Goal: Task Accomplishment & Management: Manage account settings

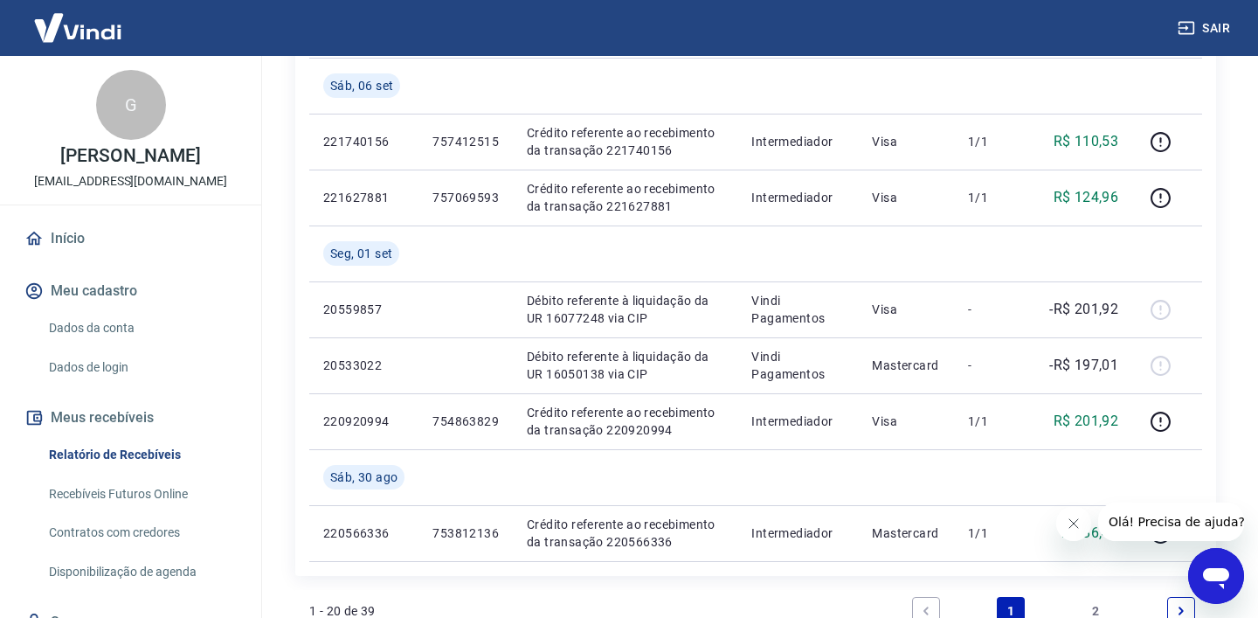
scroll to position [1476, 0]
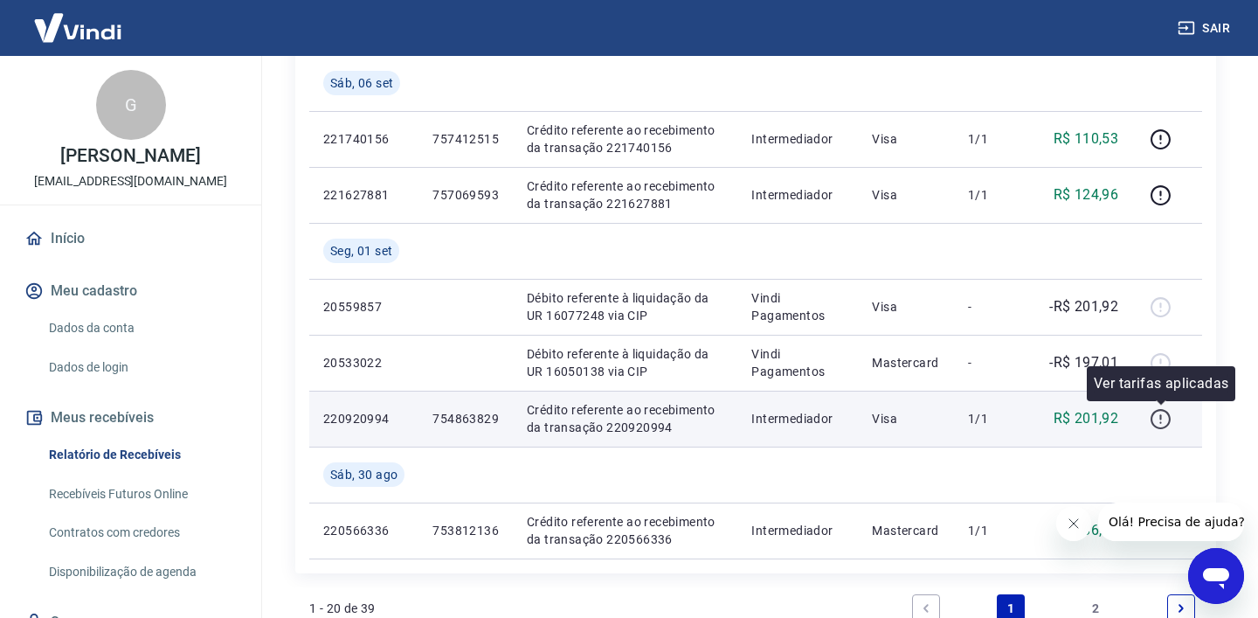
click at [1165, 422] on icon "button" at bounding box center [1160, 419] width 22 height 22
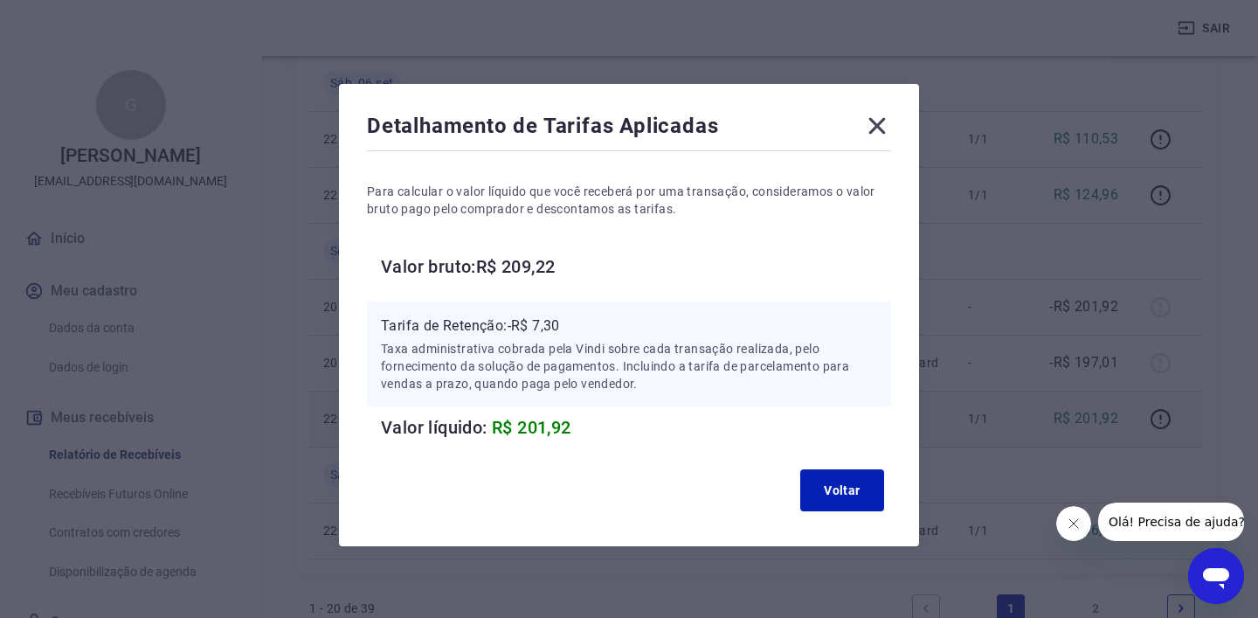
scroll to position [12, 0]
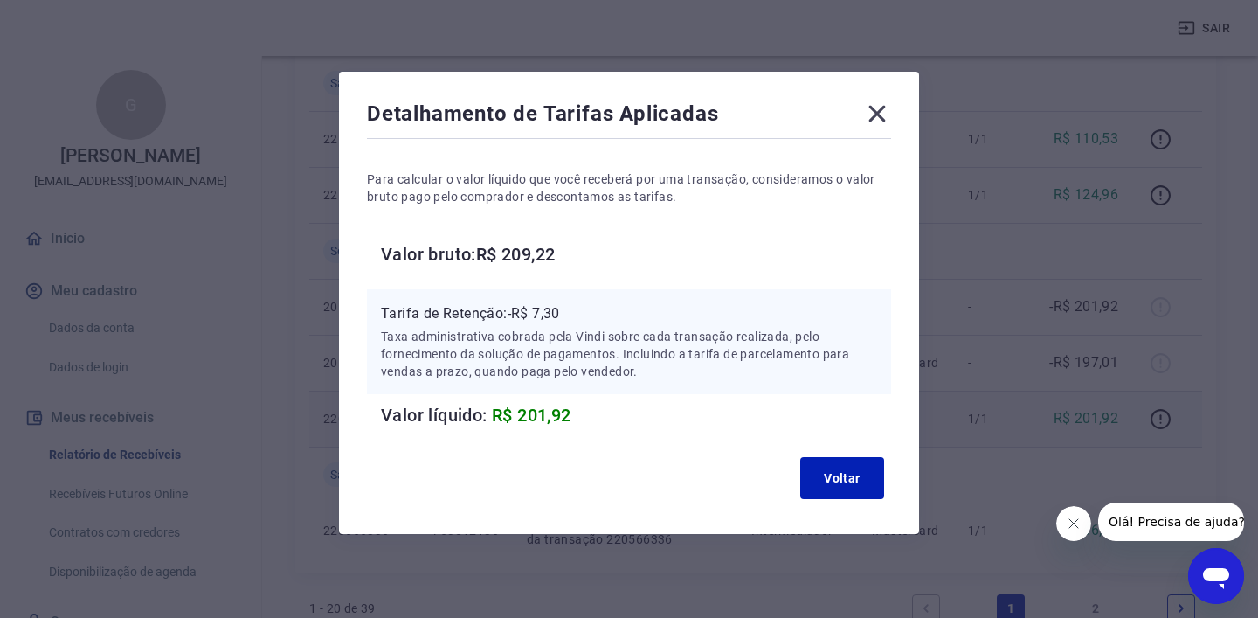
click at [857, 119] on div "Detalhamento de Tarifas Aplicadas" at bounding box center [629, 117] width 524 height 35
click at [866, 119] on icon at bounding box center [877, 114] width 28 height 28
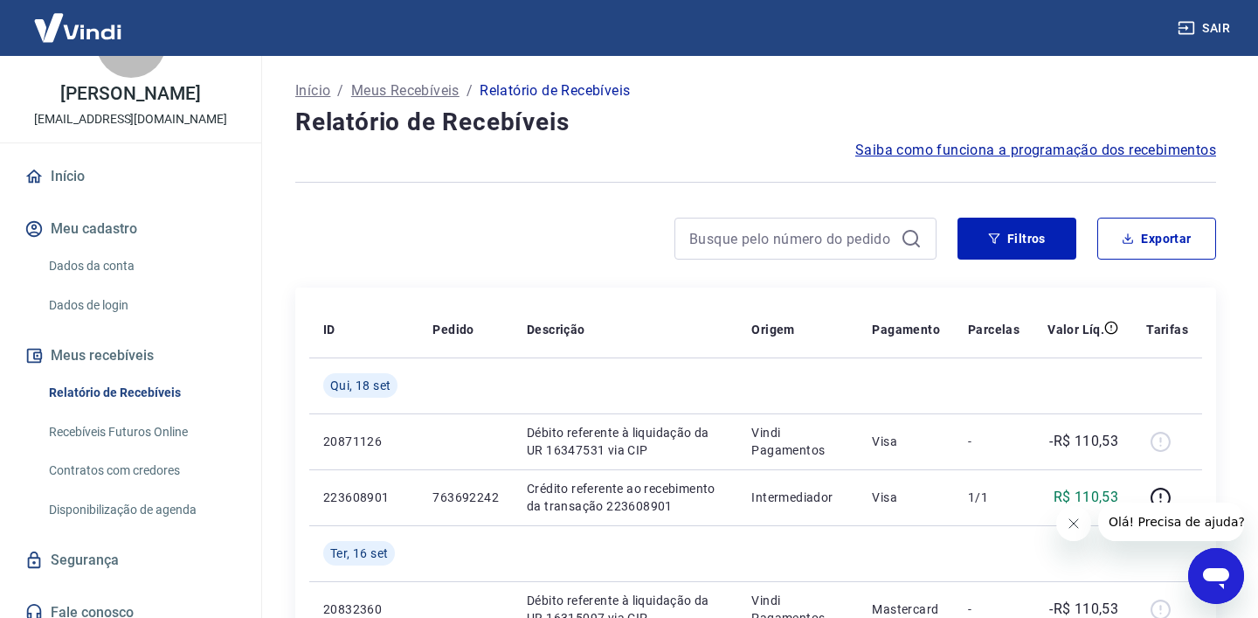
scroll to position [76, 0]
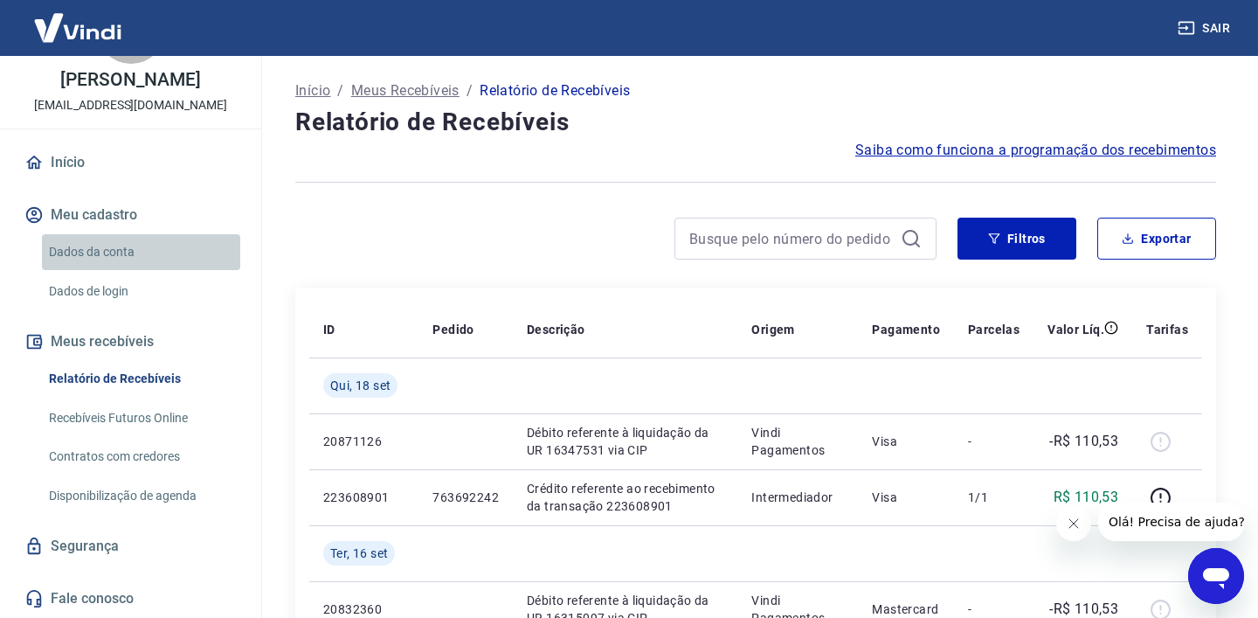
click at [148, 263] on link "Dados da conta" at bounding box center [141, 252] width 198 height 36
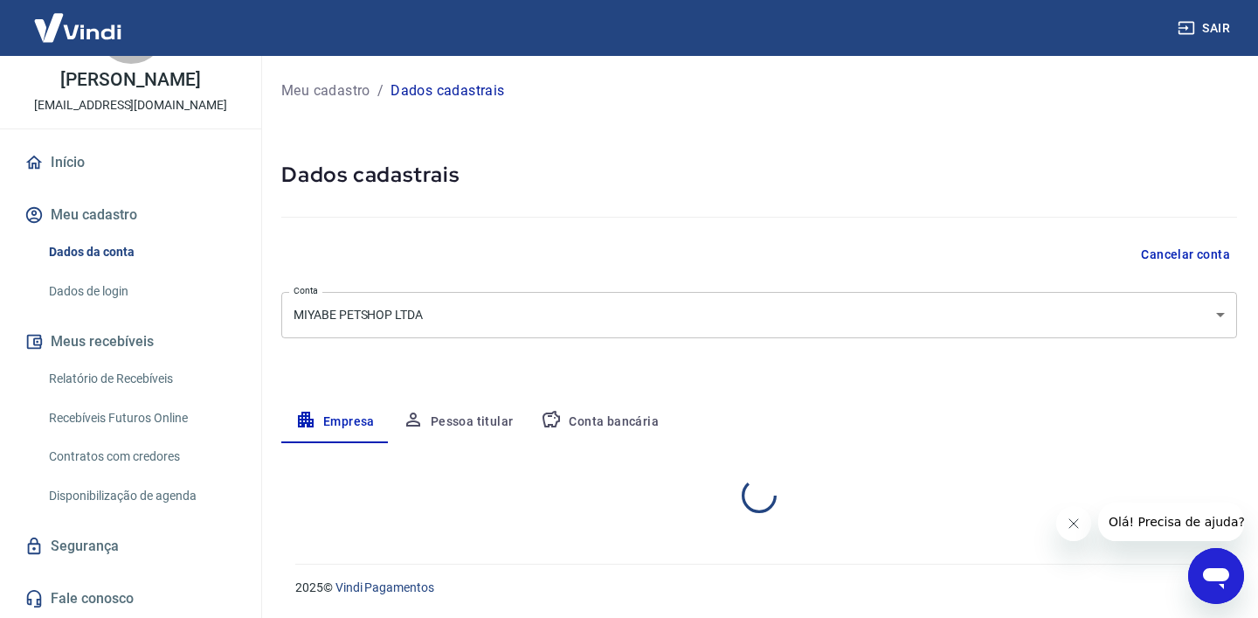
select select "RS"
select select "business"
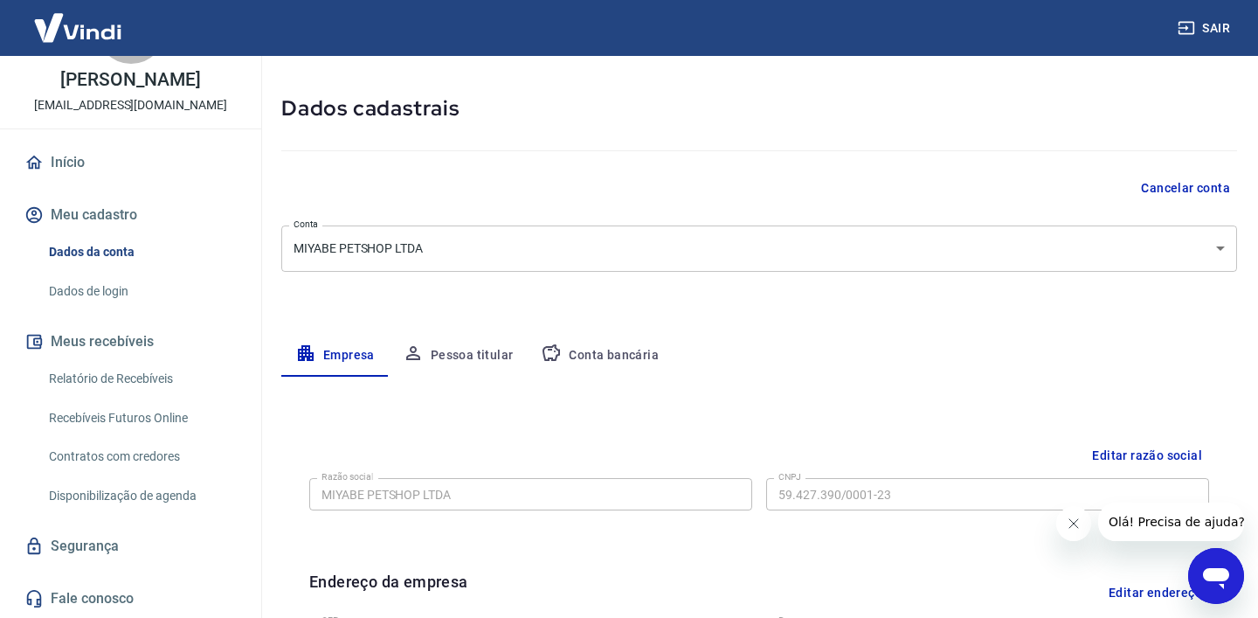
scroll to position [72, 0]
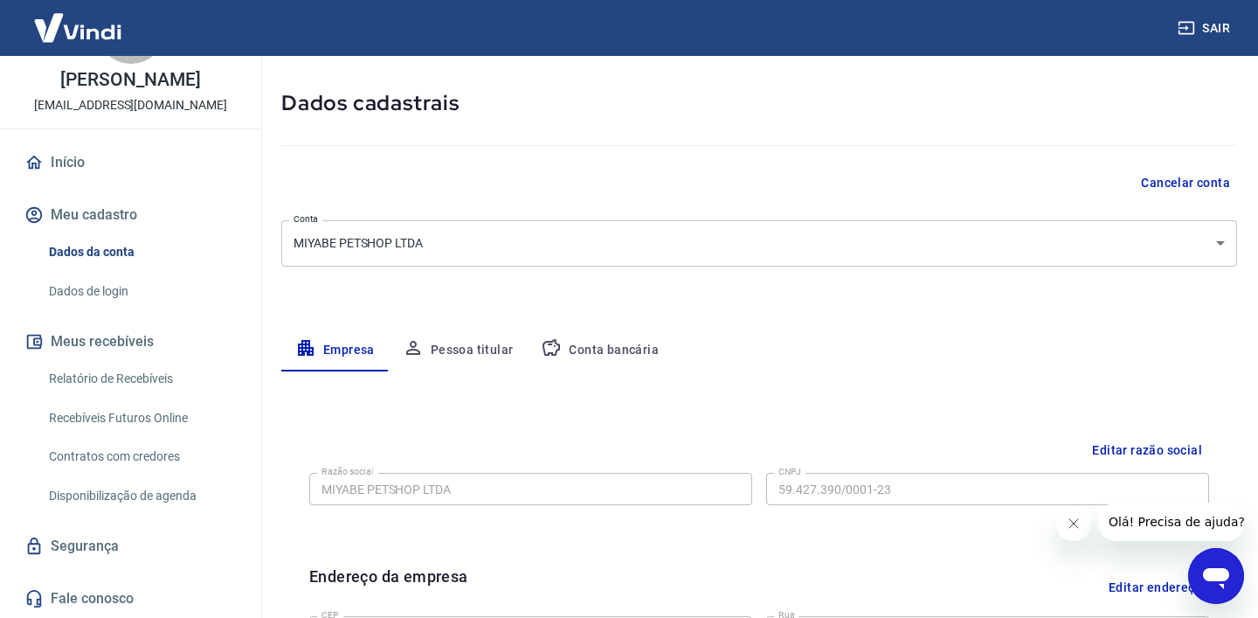
click at [541, 231] on body "Sair G [PERSON_NAME] [EMAIL_ADDRESS][DOMAIN_NAME] Início Meu cadastro Dados da …" at bounding box center [629, 237] width 1258 height 618
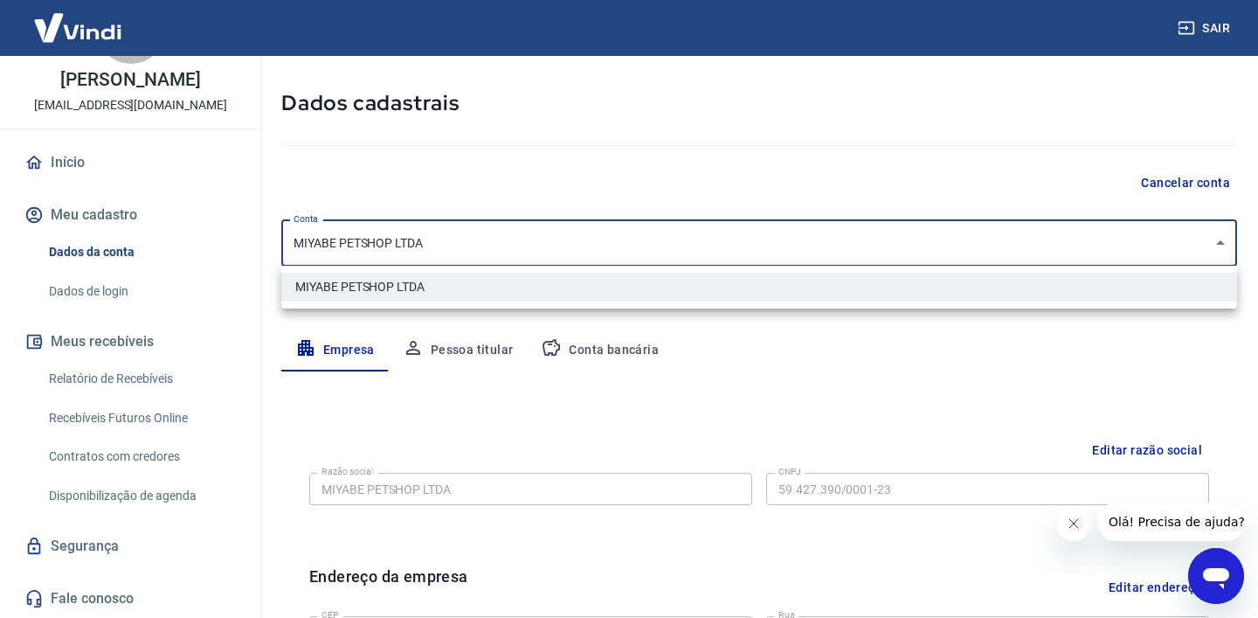
click at [609, 178] on div at bounding box center [629, 309] width 1258 height 618
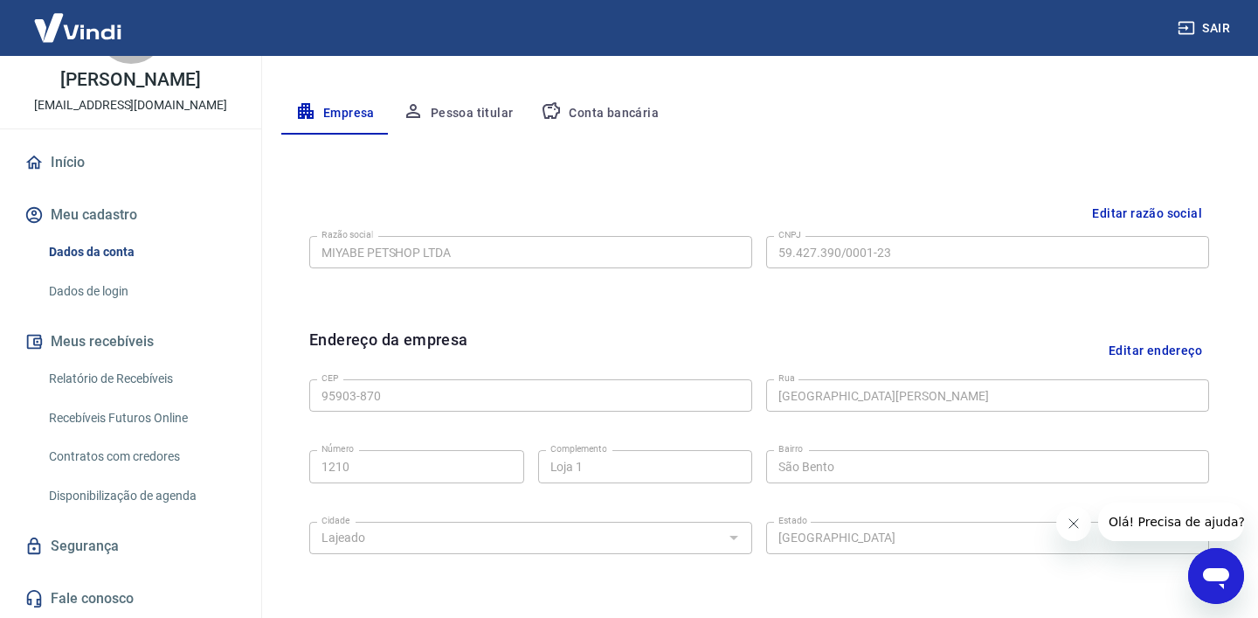
scroll to position [303, 0]
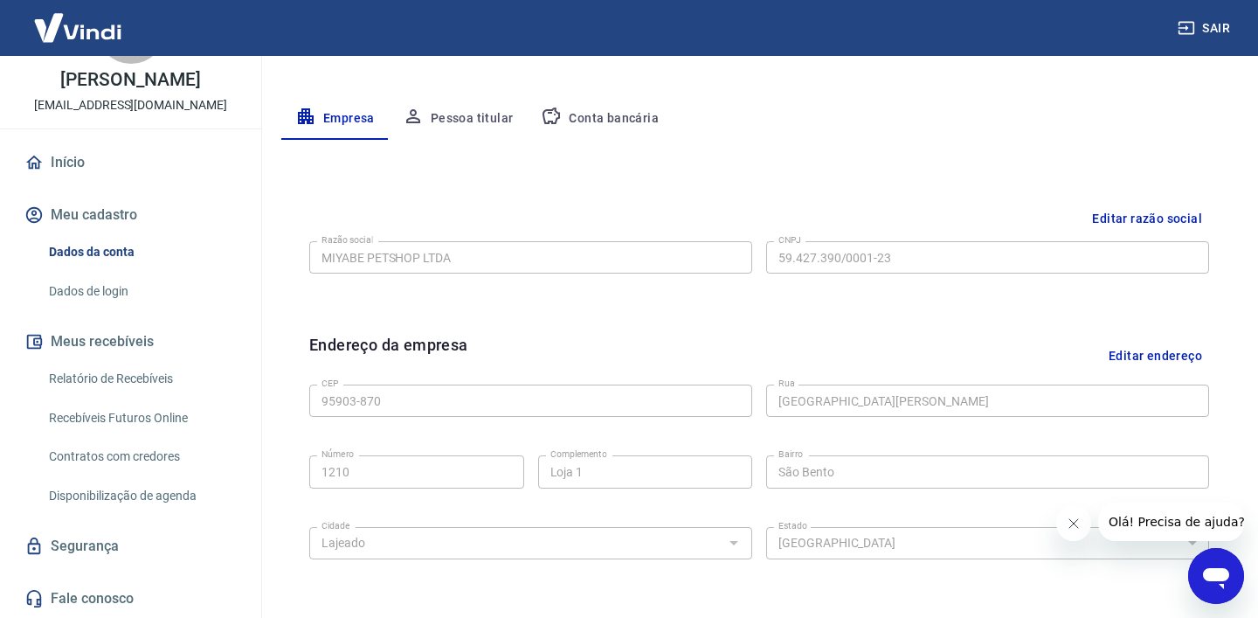
click at [584, 295] on div "Editar razão social Razão social MIYABE PETSHOP LTDA Razão social CNPJ 59.427.3…" at bounding box center [759, 254] width 928 height 131
click at [580, 119] on button "Conta bancária" at bounding box center [600, 119] width 146 height 42
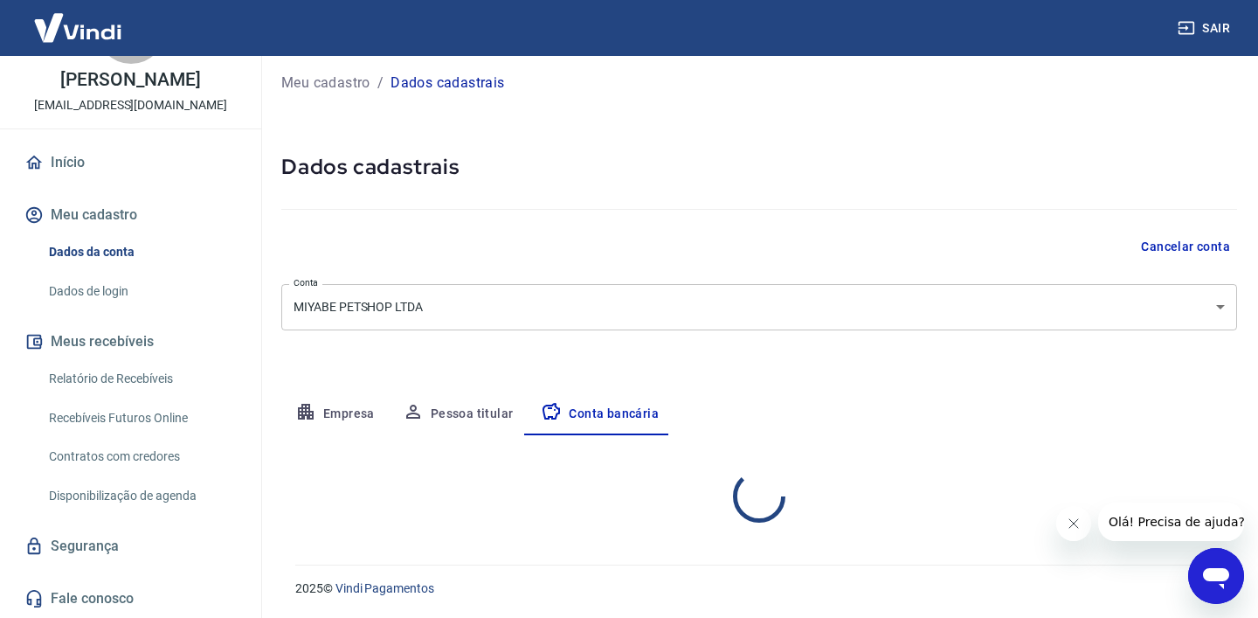
select select "1"
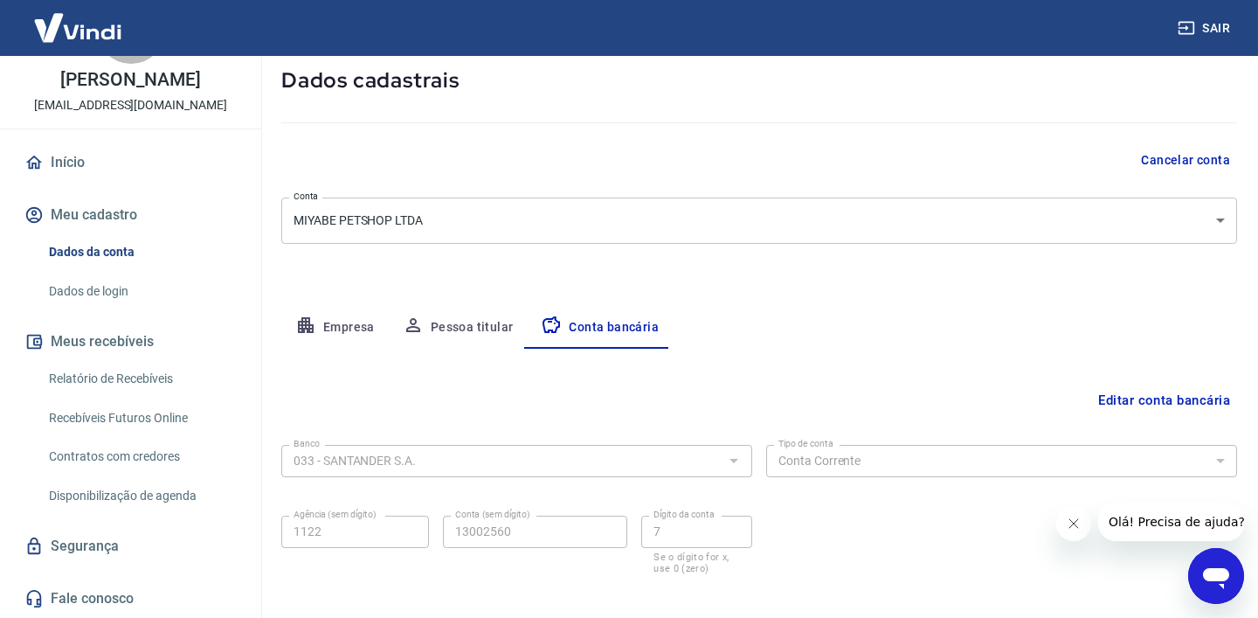
scroll to position [15, 0]
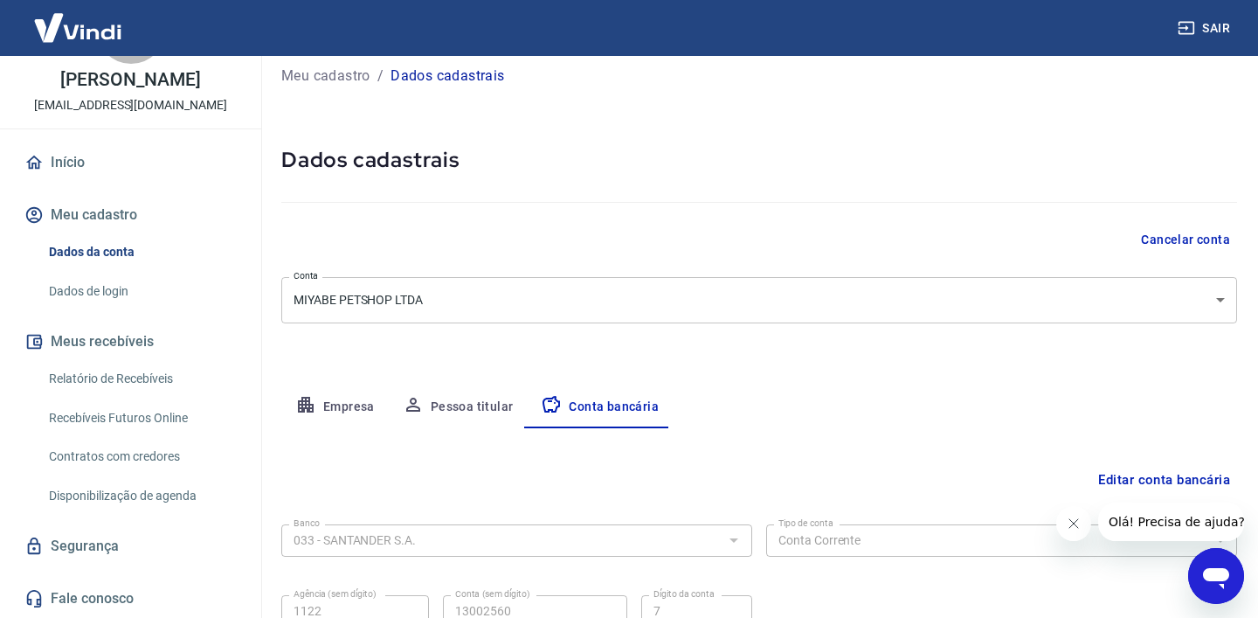
click at [331, 396] on button "Empresa" at bounding box center [334, 407] width 107 height 42
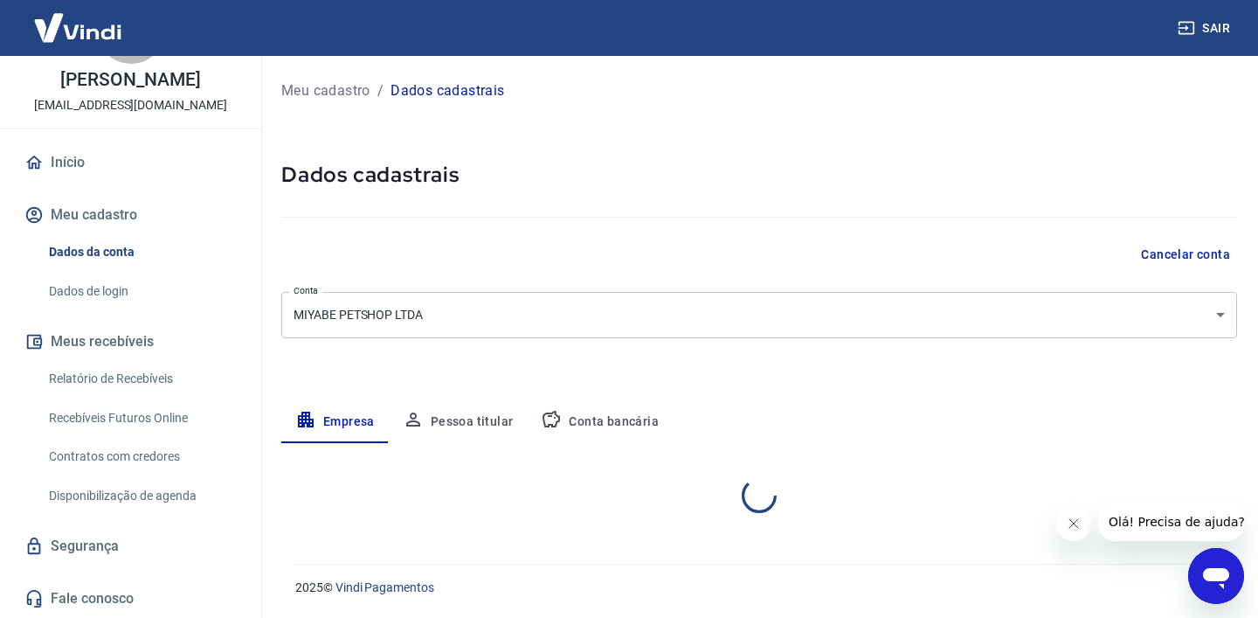
scroll to position [0, 0]
select select "RS"
select select "business"
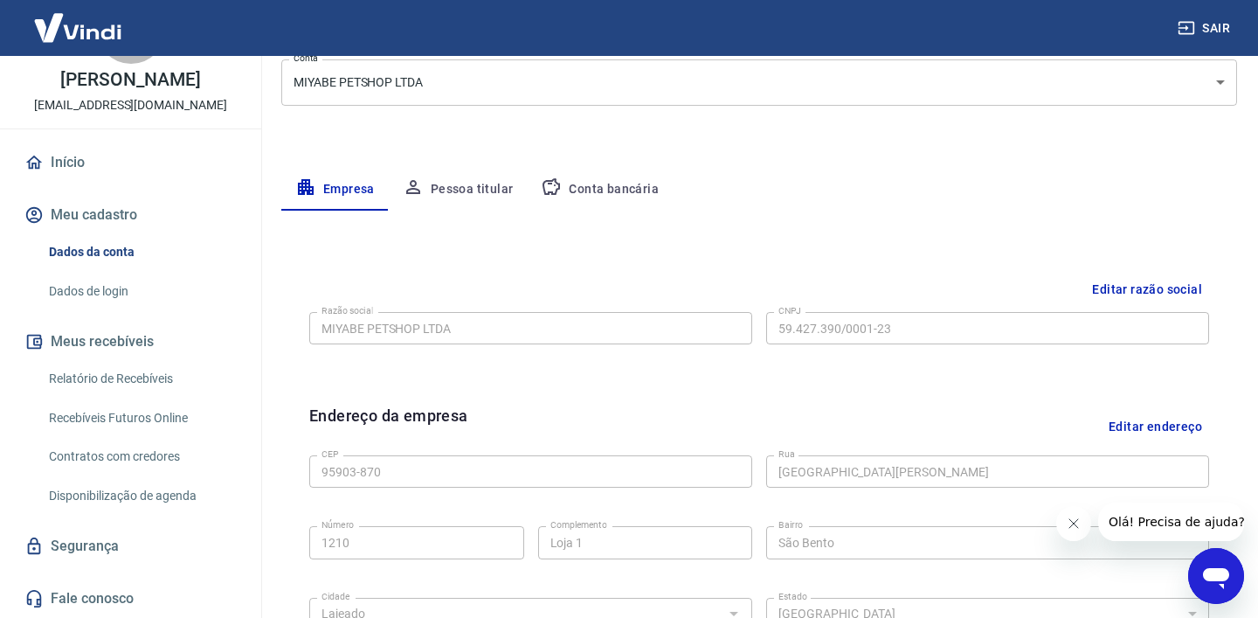
scroll to position [224, 0]
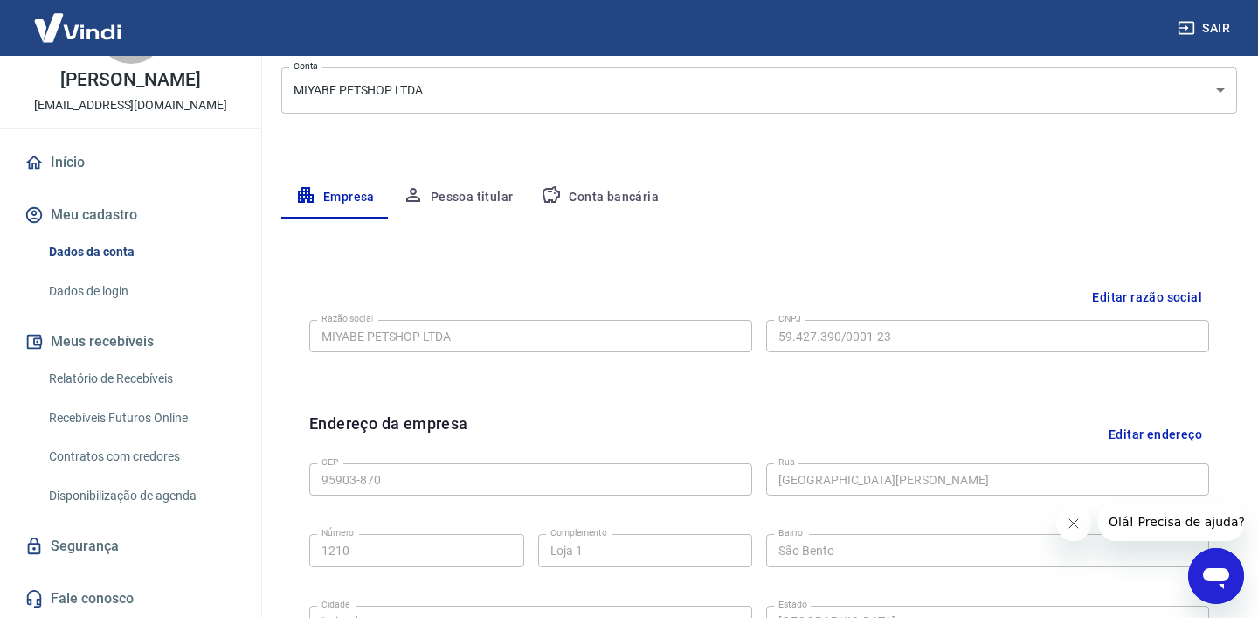
click at [412, 97] on body "Sair G [PERSON_NAME] [EMAIL_ADDRESS][DOMAIN_NAME] Início Meu cadastro Dados da …" at bounding box center [629, 85] width 1258 height 618
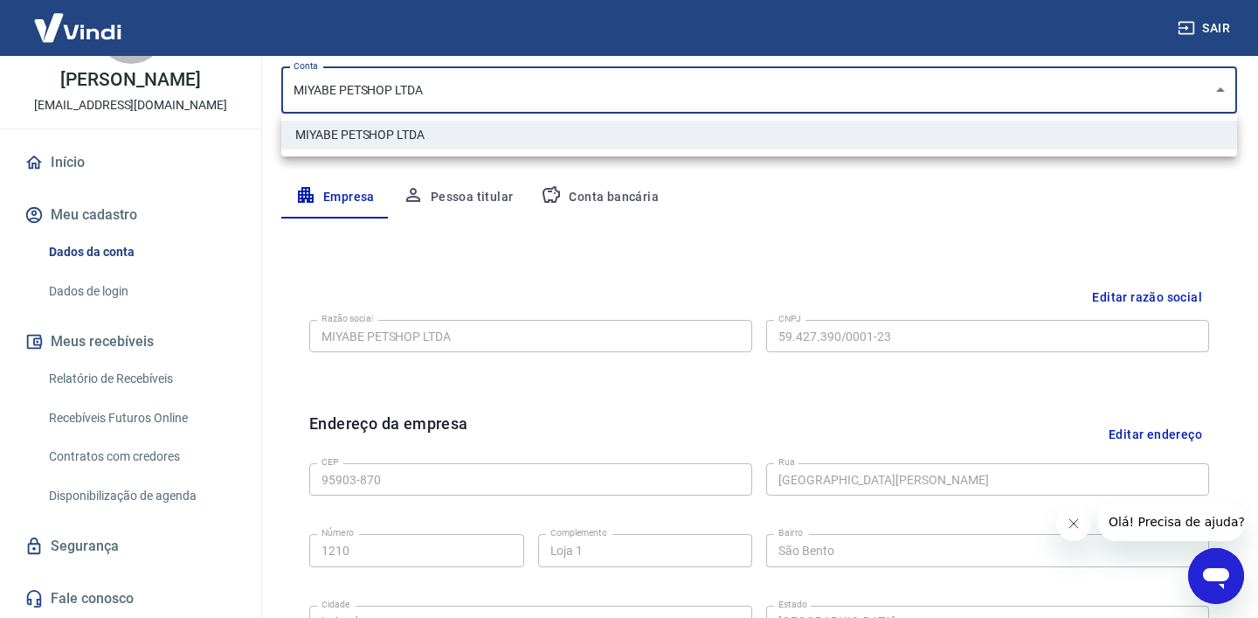
click at [141, 314] on div at bounding box center [629, 309] width 1258 height 618
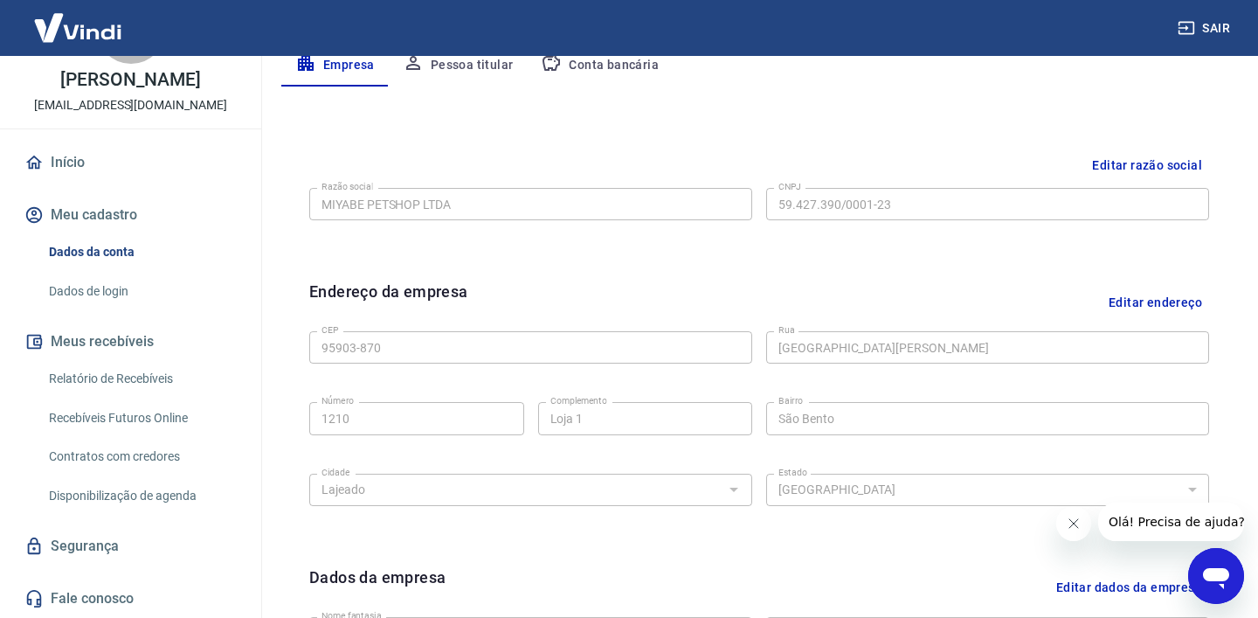
scroll to position [0, 0]
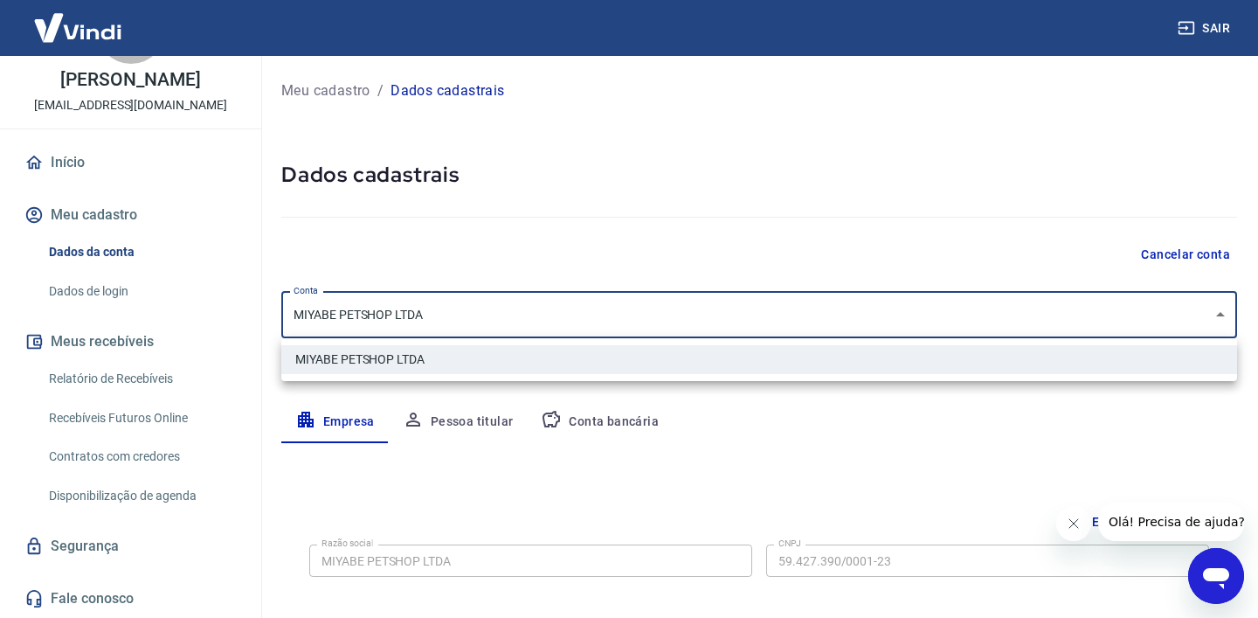
click at [380, 311] on body "Sair G [PERSON_NAME] [EMAIL_ADDRESS][DOMAIN_NAME] Início Meu cadastro Dados da …" at bounding box center [629, 309] width 1258 height 618
click at [533, 245] on div at bounding box center [629, 309] width 1258 height 618
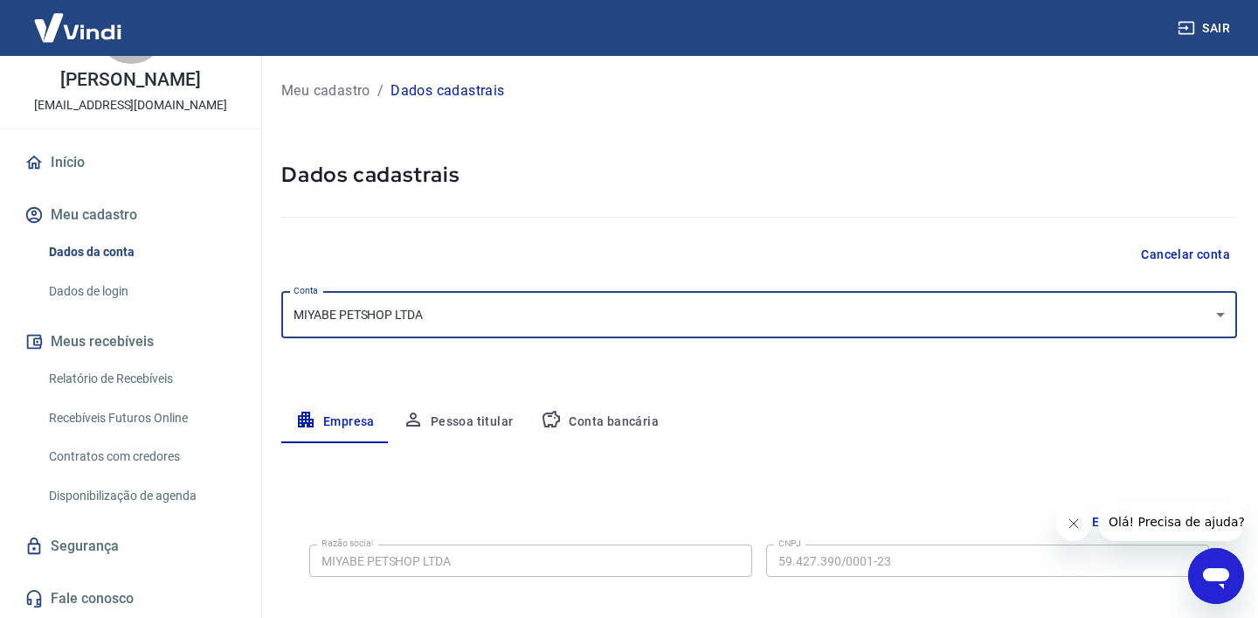
click at [154, 457] on link "Contratos com credores" at bounding box center [141, 456] width 198 height 36
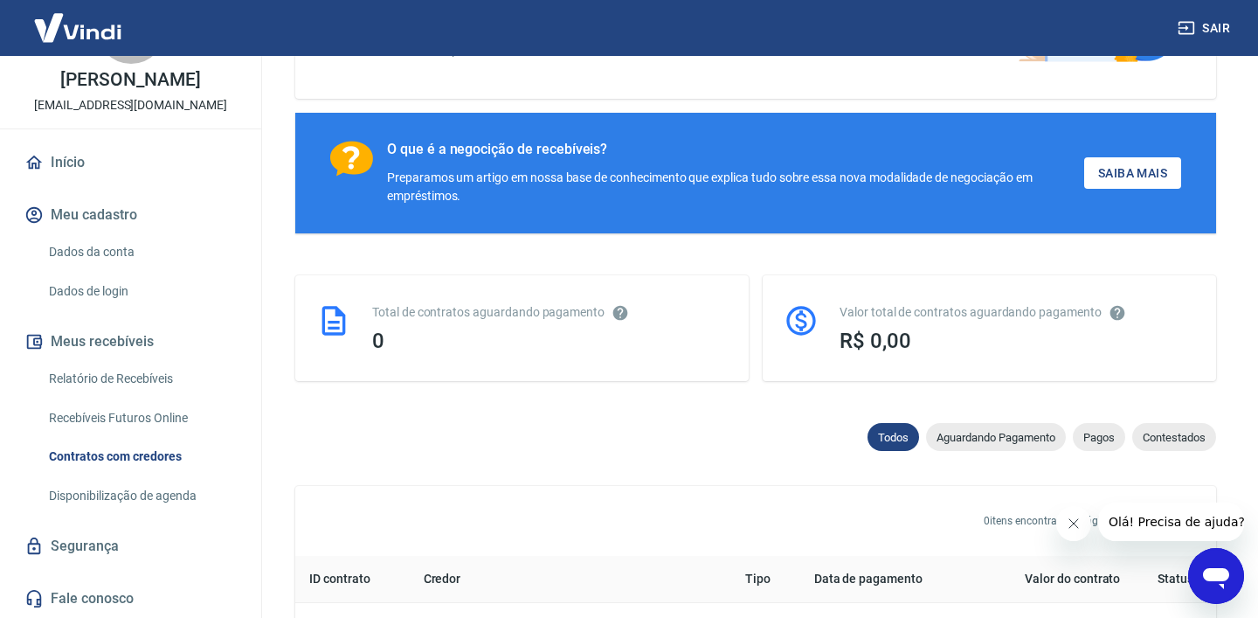
scroll to position [218, 0]
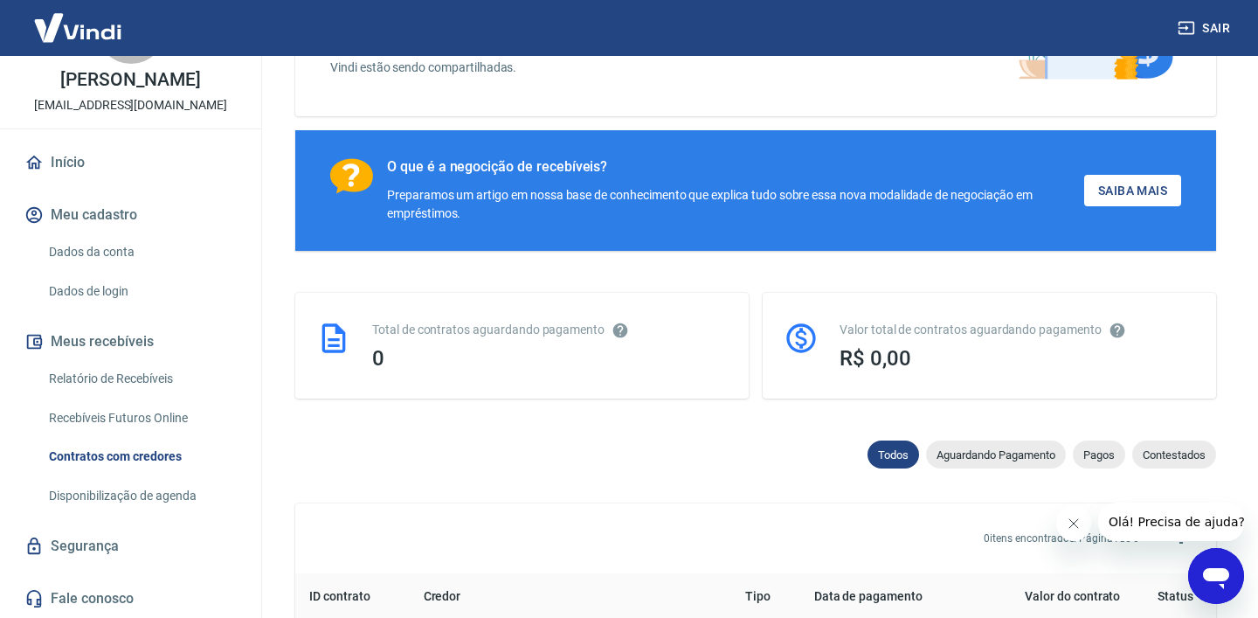
click at [849, 336] on div "Valor total de contratos aguardando pagamento" at bounding box center [1016, 330] width 355 height 18
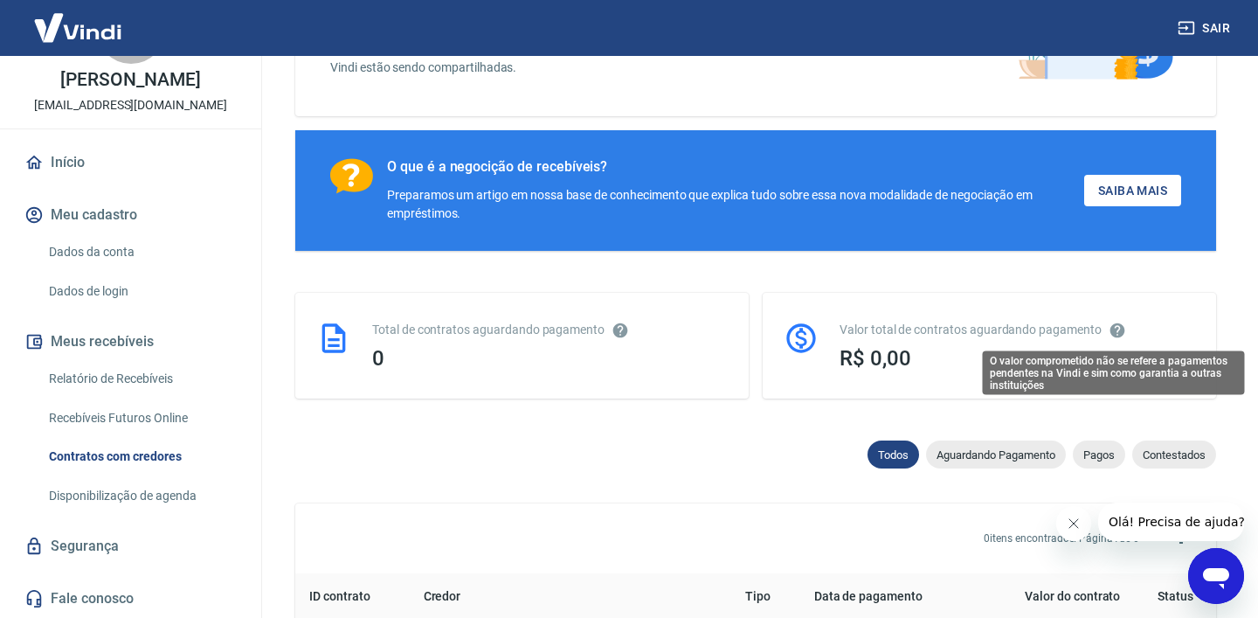
click at [1110, 331] on icon "O valor comprometido não se refere a pagamentos pendentes na Vindi e sim como g…" at bounding box center [1116, 329] width 15 height 15
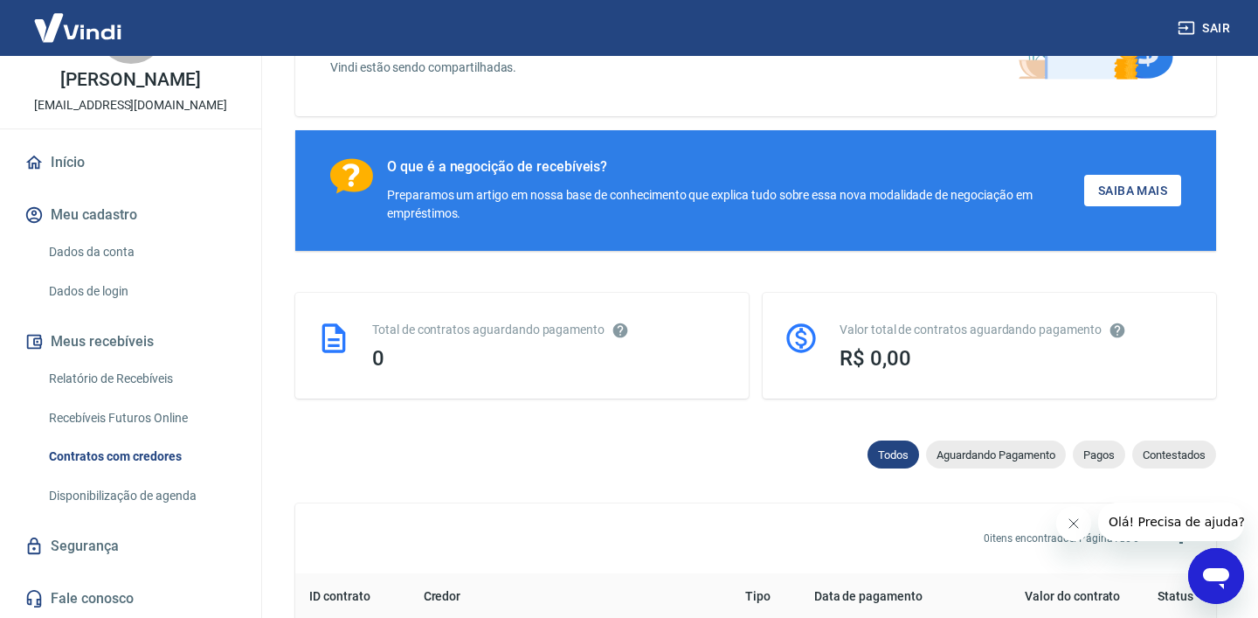
scroll to position [271, 0]
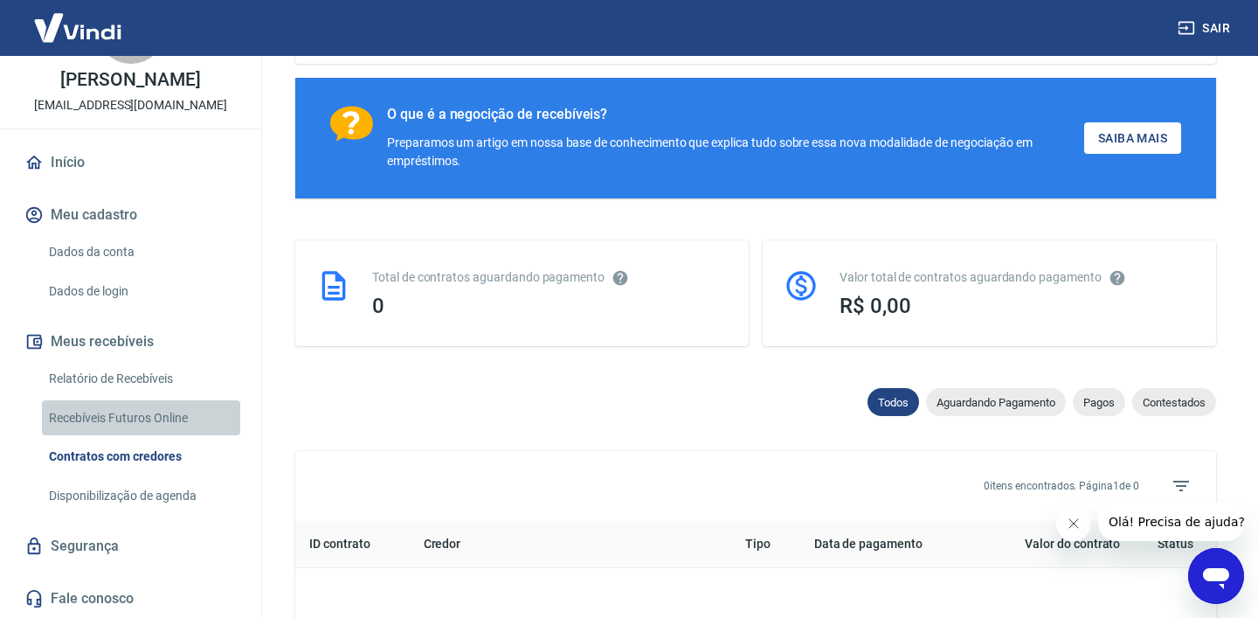
click at [175, 416] on link "Recebíveis Futuros Online" at bounding box center [141, 418] width 198 height 36
